Goal: Task Accomplishment & Management: Use online tool/utility

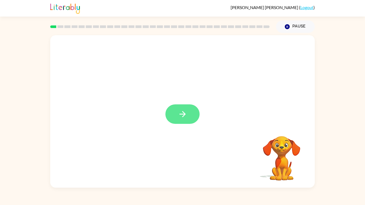
click at [179, 108] on button "button" at bounding box center [182, 113] width 34 height 19
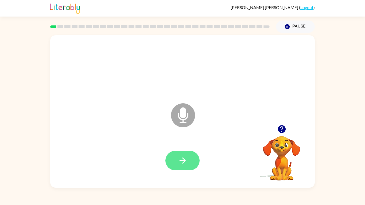
click at [189, 156] on button "button" at bounding box center [182, 160] width 34 height 19
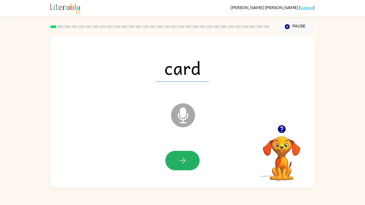
click at [189, 156] on button "button" at bounding box center [182, 160] width 34 height 19
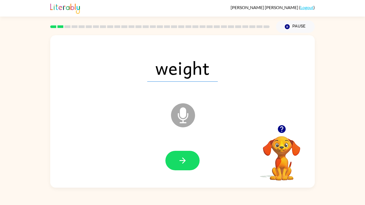
click at [189, 156] on button "button" at bounding box center [182, 160] width 34 height 19
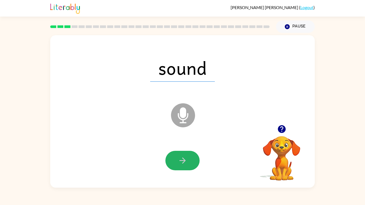
click at [189, 156] on button "button" at bounding box center [182, 160] width 34 height 19
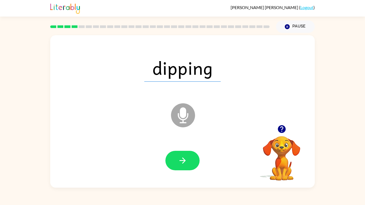
click at [189, 156] on button "button" at bounding box center [182, 160] width 34 height 19
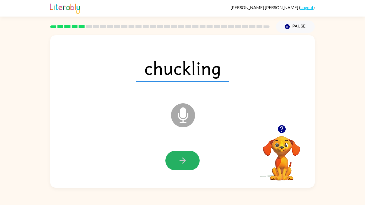
click at [189, 156] on button "button" at bounding box center [182, 160] width 34 height 19
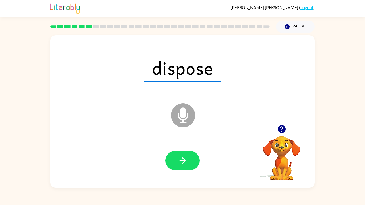
click at [189, 156] on button "button" at bounding box center [182, 160] width 34 height 19
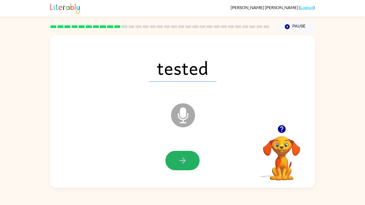
click at [189, 156] on button "button" at bounding box center [182, 160] width 34 height 19
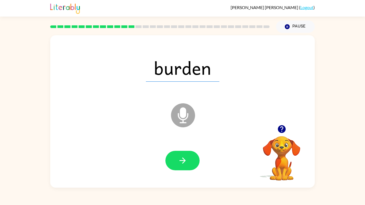
click at [189, 156] on button "button" at bounding box center [182, 160] width 34 height 19
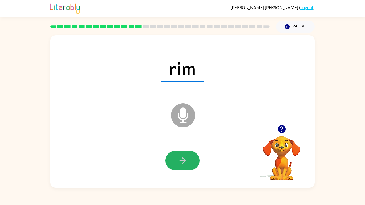
click at [189, 156] on button "button" at bounding box center [182, 160] width 34 height 19
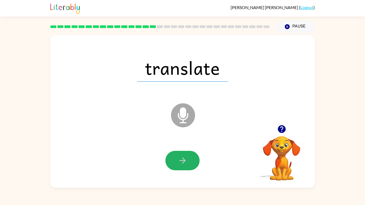
click at [189, 156] on button "button" at bounding box center [182, 160] width 34 height 19
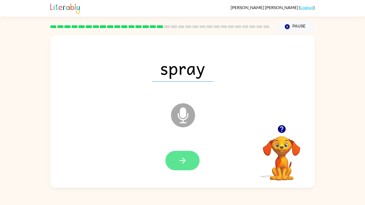
click at [189, 156] on button "button" at bounding box center [182, 160] width 34 height 19
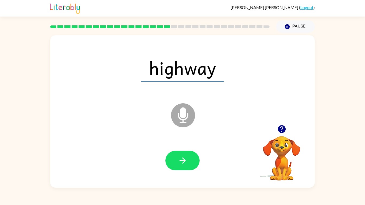
click at [189, 156] on button "button" at bounding box center [182, 160] width 34 height 19
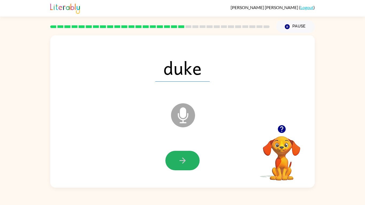
click at [189, 156] on button "button" at bounding box center [182, 160] width 34 height 19
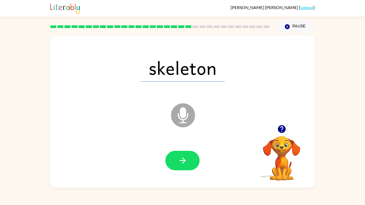
click at [189, 156] on button "button" at bounding box center [182, 160] width 34 height 19
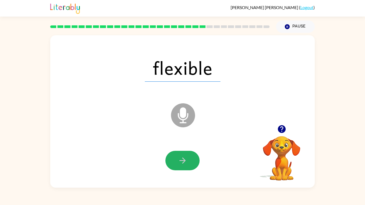
click at [189, 156] on button "button" at bounding box center [182, 160] width 34 height 19
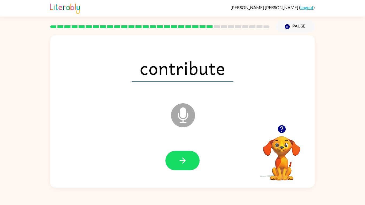
click at [189, 156] on button "button" at bounding box center [182, 160] width 34 height 19
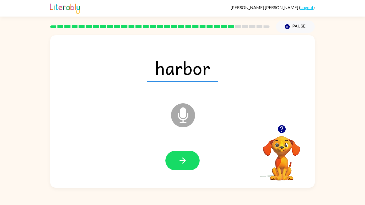
click at [189, 156] on button "button" at bounding box center [182, 160] width 34 height 19
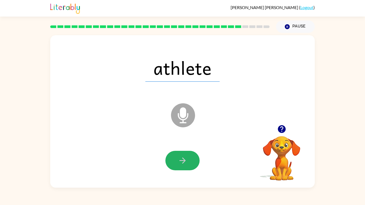
click at [189, 156] on button "button" at bounding box center [182, 160] width 34 height 19
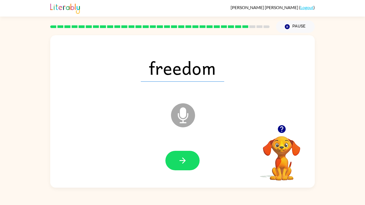
click at [189, 156] on button "button" at bounding box center [182, 160] width 34 height 19
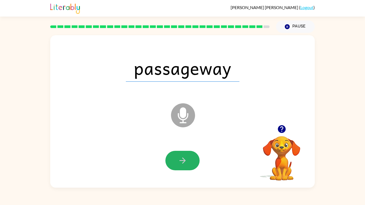
click at [189, 156] on button "button" at bounding box center [182, 160] width 34 height 19
